Goal: Navigation & Orientation: Find specific page/section

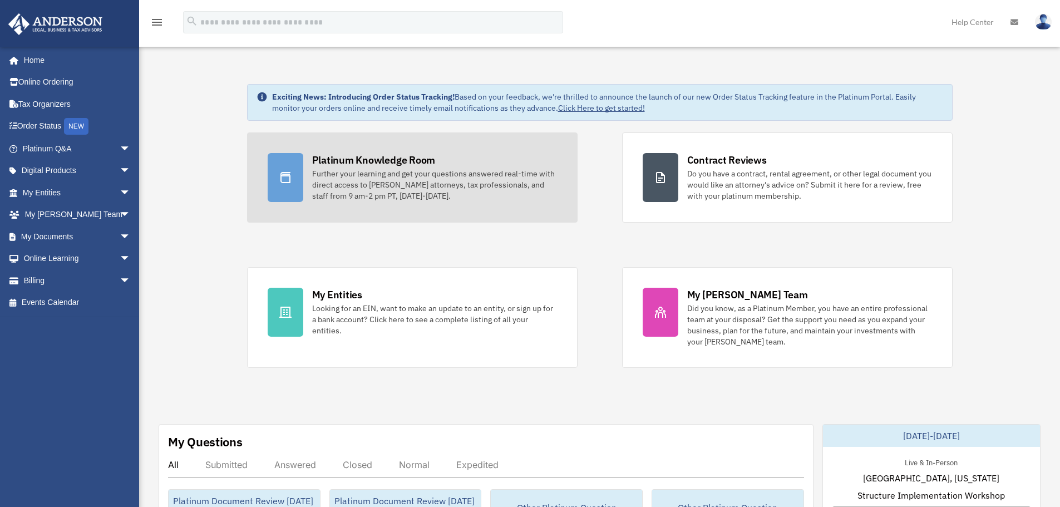
click at [411, 160] on div "Platinum Knowledge Room" at bounding box center [374, 160] width 124 height 14
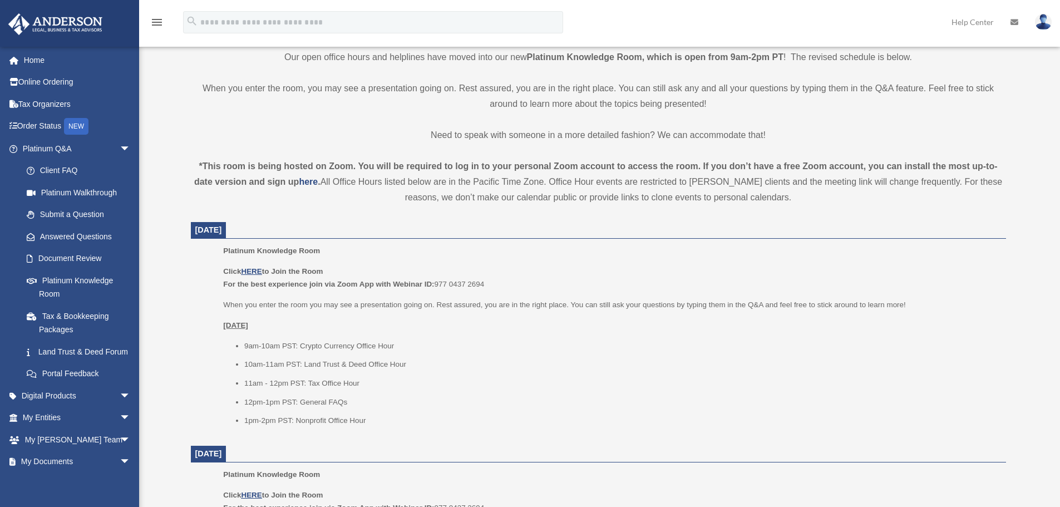
scroll to position [278, 0]
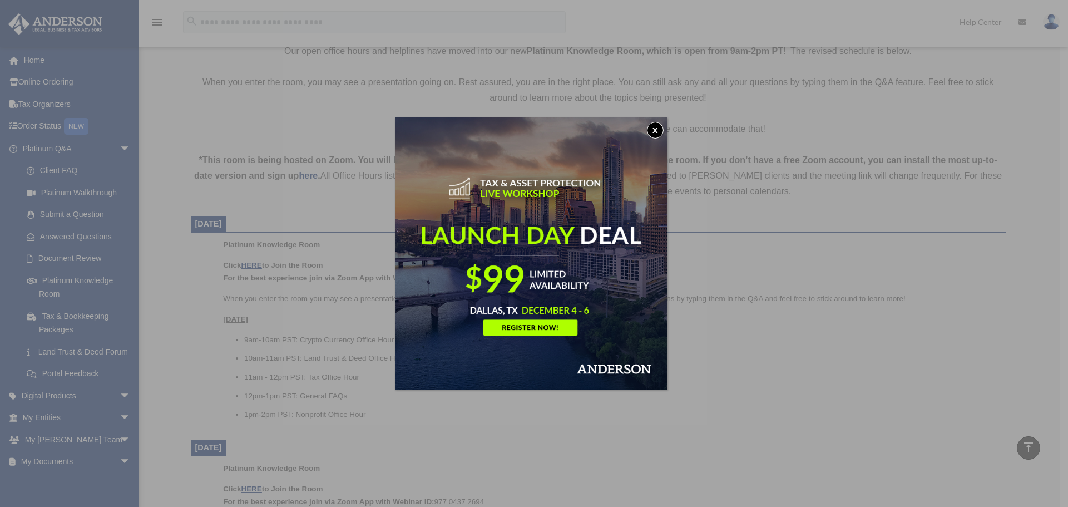
click at [661, 130] on button "x" at bounding box center [655, 130] width 17 height 17
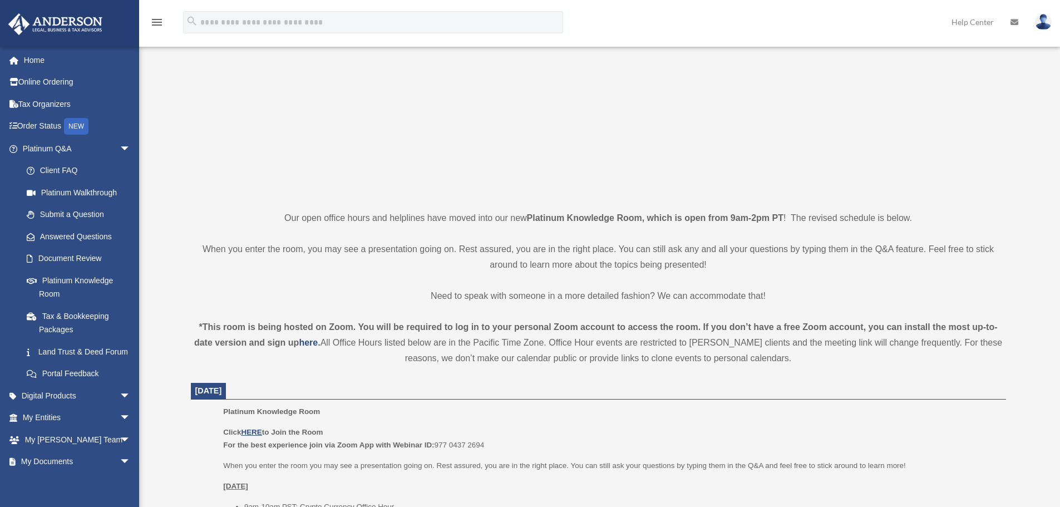
scroll to position [0, 0]
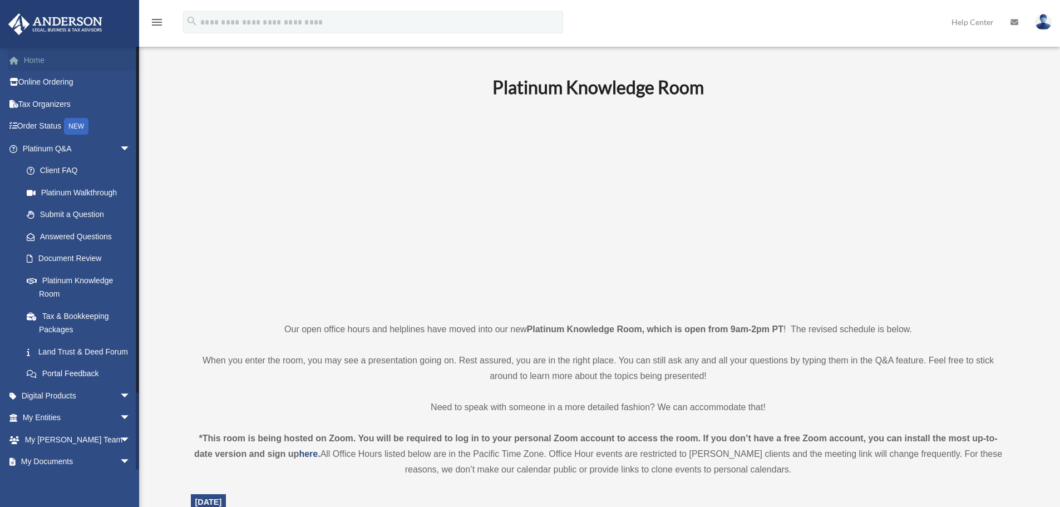
click at [45, 65] on link "Home" at bounding box center [78, 60] width 140 height 22
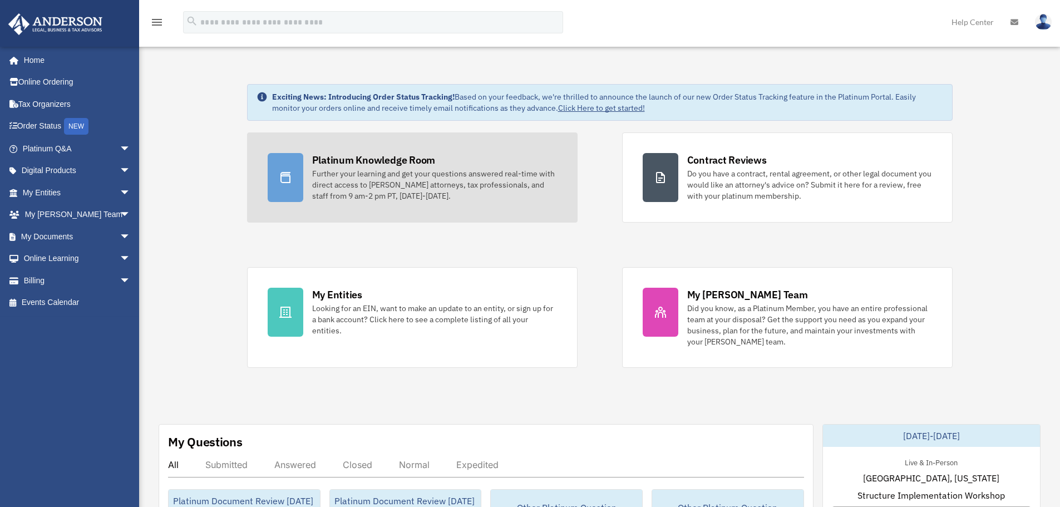
click at [352, 174] on div "Further your learning and get your questions answered real-time with direct acc…" at bounding box center [434, 184] width 245 height 33
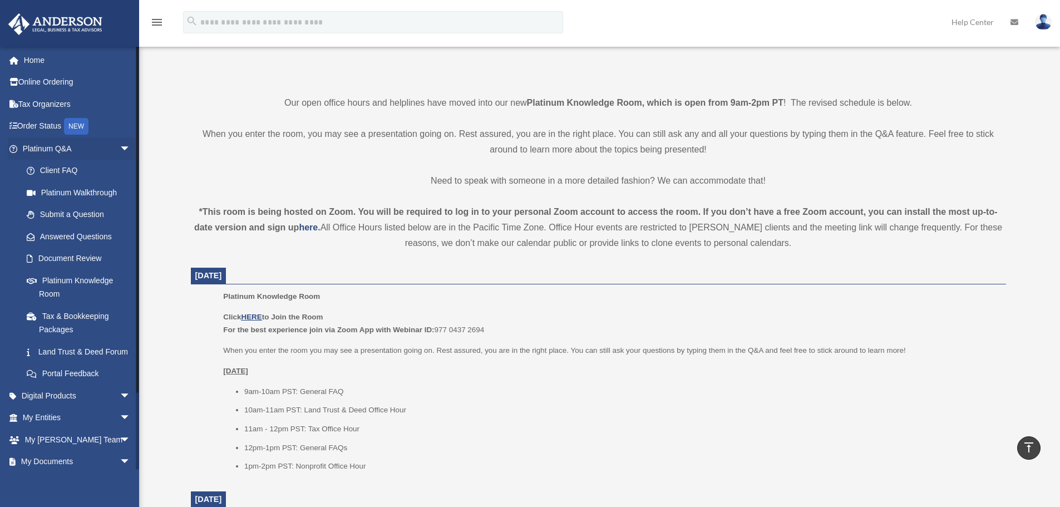
scroll to position [223, 0]
